Goal: Task Accomplishment & Management: Manage account settings

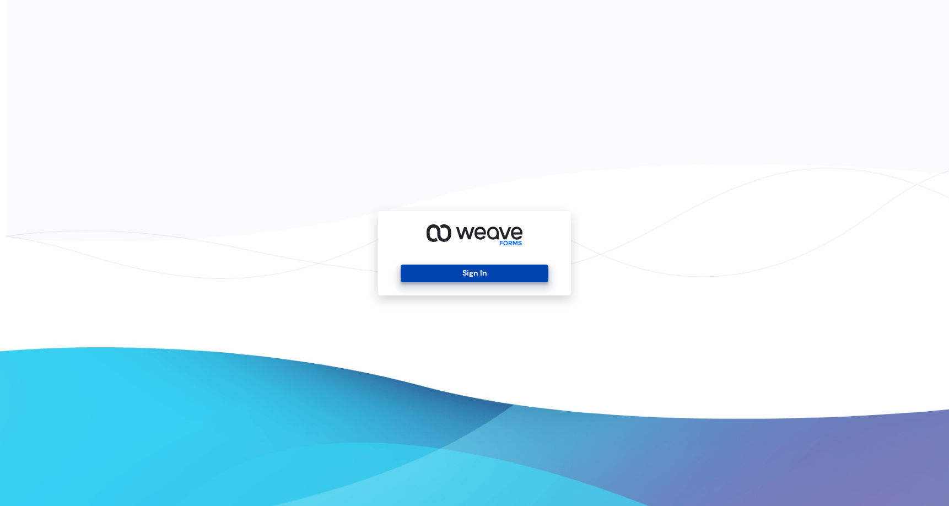
click at [475, 274] on button "Sign In" at bounding box center [473, 273] width 147 height 18
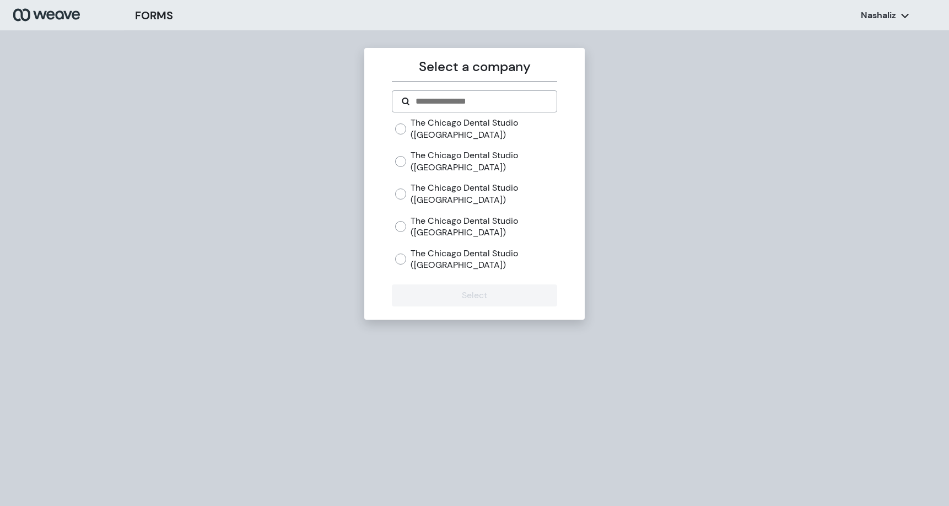
click at [430, 252] on label "The Chicago Dental Studio ([GEOGRAPHIC_DATA])" at bounding box center [483, 259] width 146 height 24
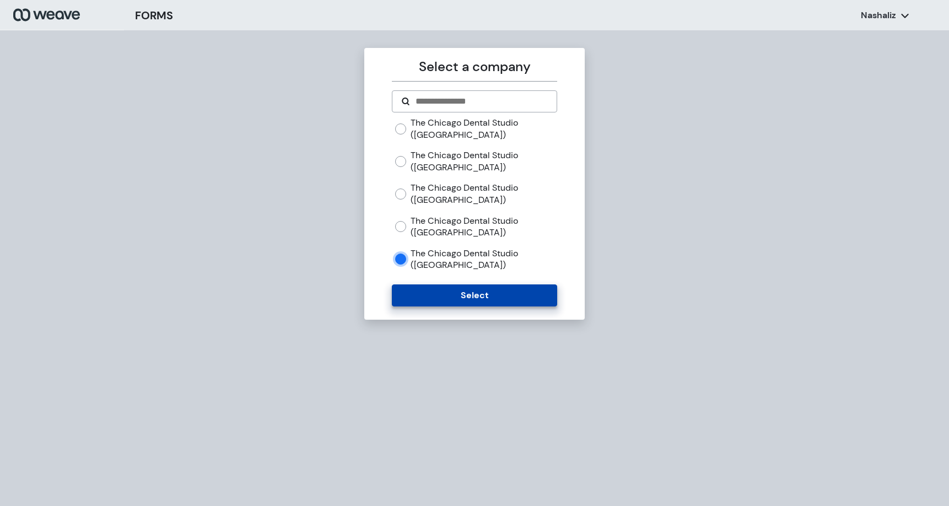
click at [430, 290] on button "Select" at bounding box center [474, 295] width 165 height 22
